Goal: Communication & Community: Ask a question

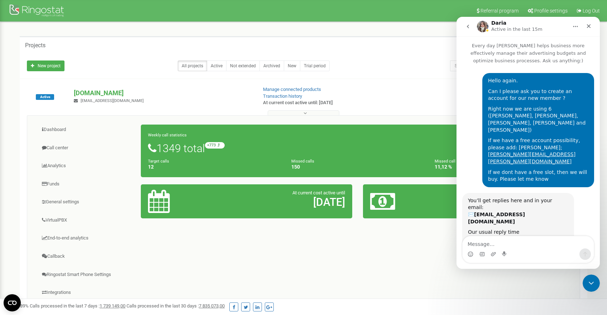
scroll to position [347, 0]
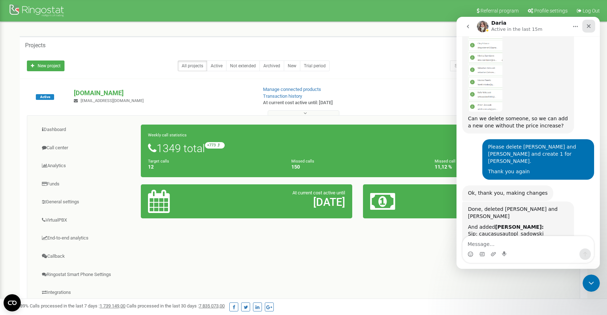
click at [590, 30] on div "Close" at bounding box center [588, 26] width 13 height 13
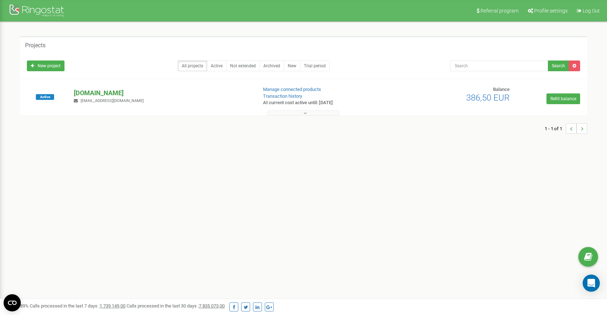
click at [104, 95] on p "[DOMAIN_NAME]" at bounding box center [162, 93] width 177 height 9
click at [589, 282] on icon "Open Intercom Messenger" at bounding box center [591, 283] width 8 height 9
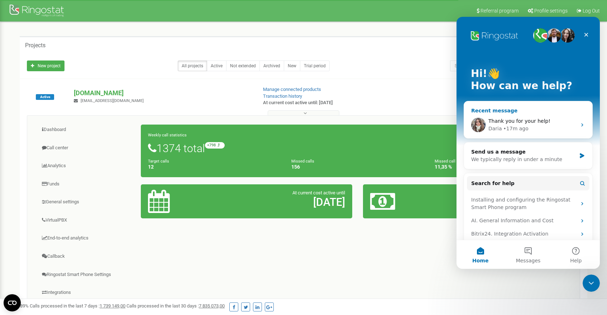
click at [515, 135] on div "Thank you for your help! Daria • 17m ago" at bounding box center [528, 125] width 128 height 27
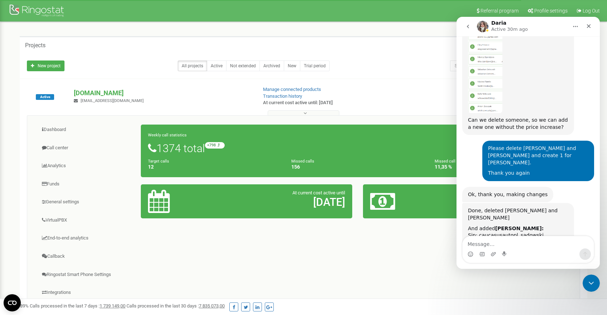
scroll to position [347, 0]
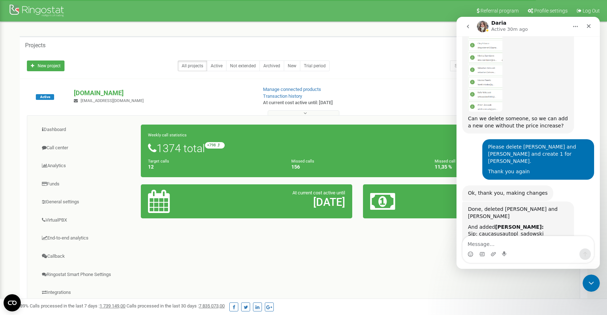
click at [519, 241] on textarea "Message…" at bounding box center [528, 243] width 131 height 12
type textarea "One more thing"
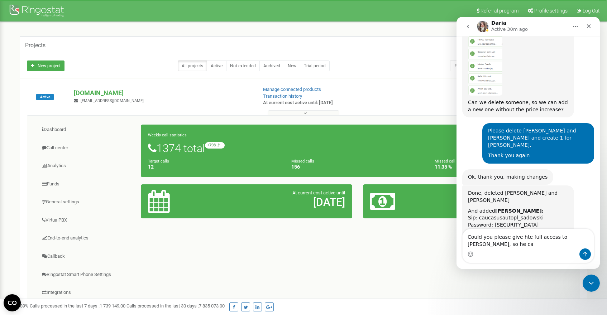
scroll to position [370, 0]
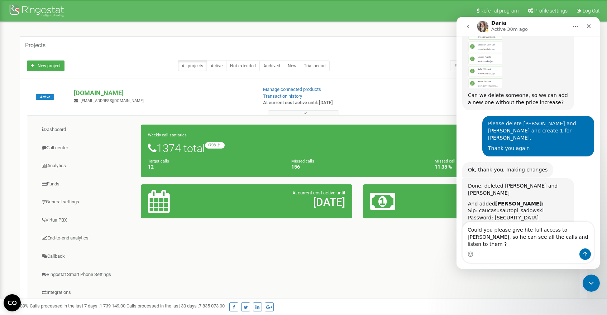
type textarea "Could you please give hte full access to Adam, so he can see all the calls and …"
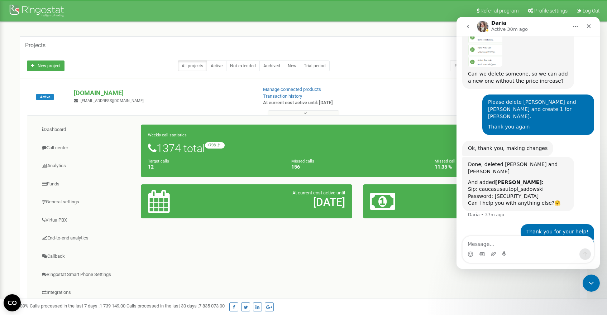
scroll to position [394, 0]
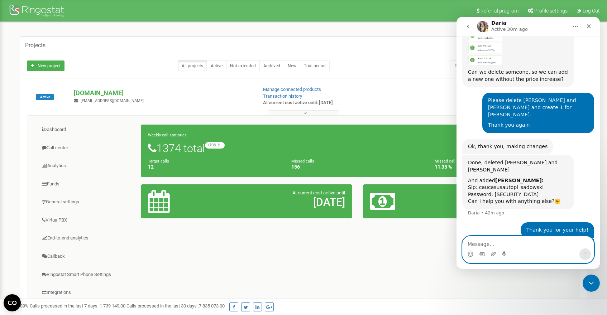
click at [504, 245] on textarea "Message…" at bounding box center [528, 243] width 131 height 12
click at [39, 7] on div at bounding box center [37, 11] width 57 height 17
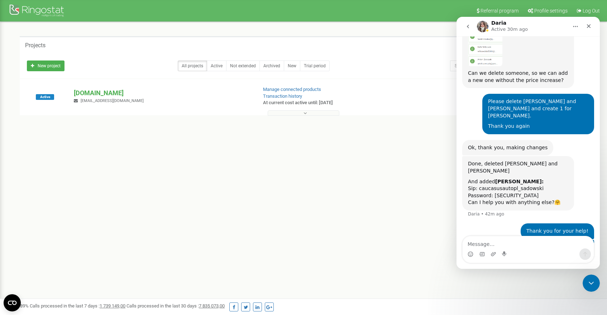
scroll to position [394, 0]
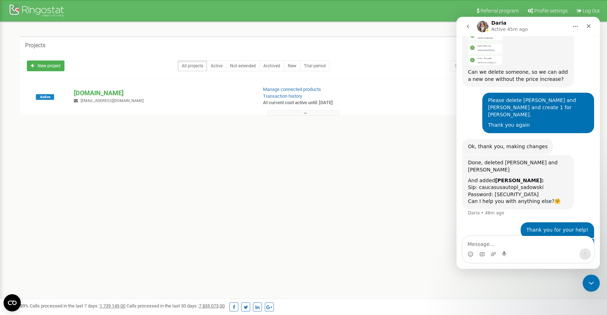
click at [495, 223] on div "Thank you for your help! Nikoloz • 27m ago" at bounding box center [528, 231] width 132 height 16
click at [501, 242] on textarea "Message…" at bounding box center [528, 243] width 131 height 12
click at [521, 244] on textarea "Message…" at bounding box center [528, 243] width 131 height 12
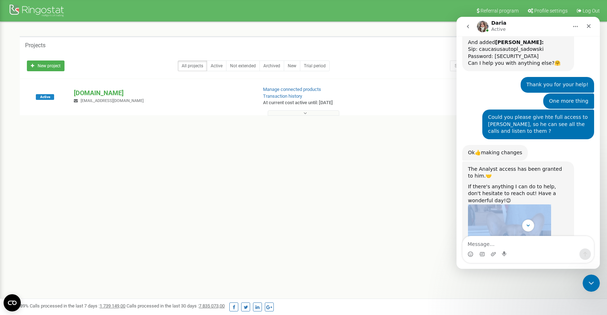
scroll to position [859, 0]
